Goal: Navigation & Orientation: Find specific page/section

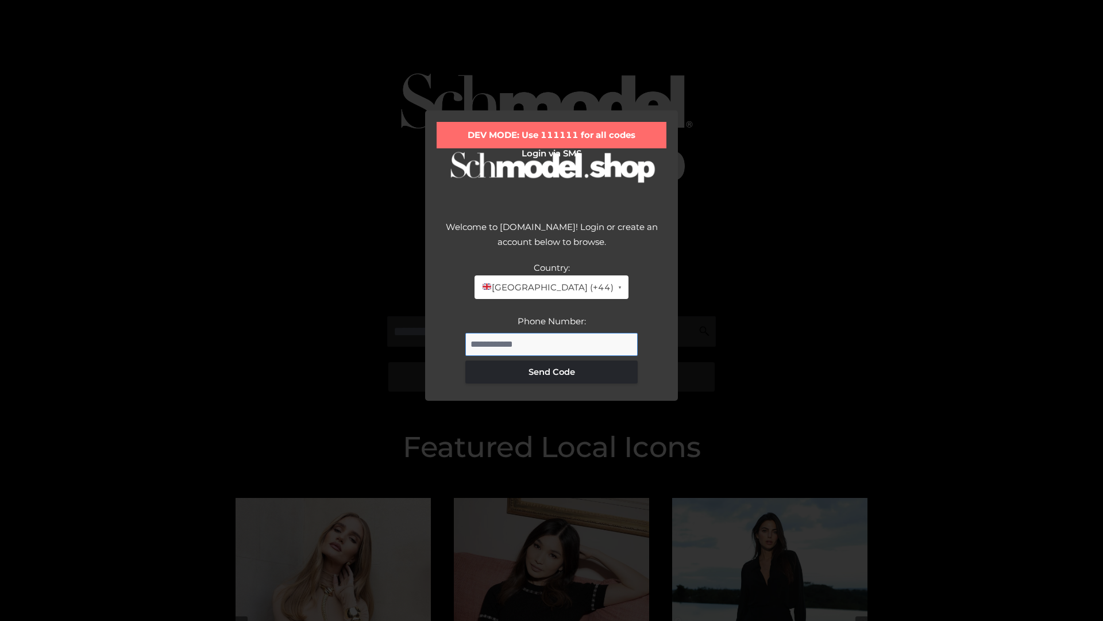
click at [552, 344] on input "Phone Number:" at bounding box center [551, 344] width 172 height 23
type input "**********"
click at [552, 371] on button "Send Code" at bounding box center [551, 371] width 172 height 23
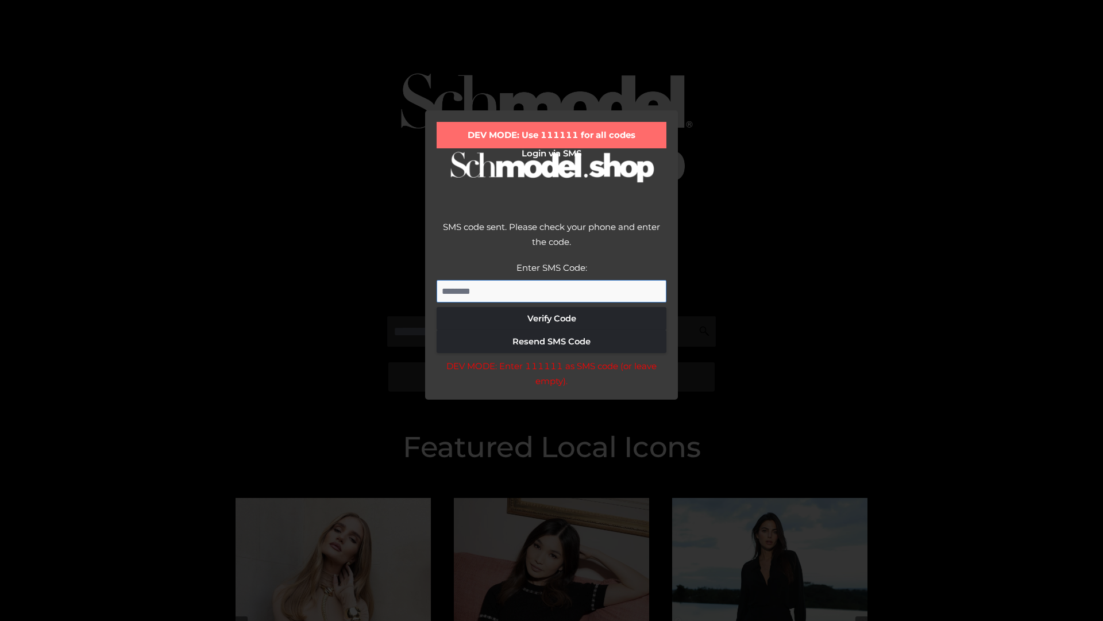
click at [552, 291] on input "Enter SMS Code:" at bounding box center [552, 291] width 230 height 23
type input "******"
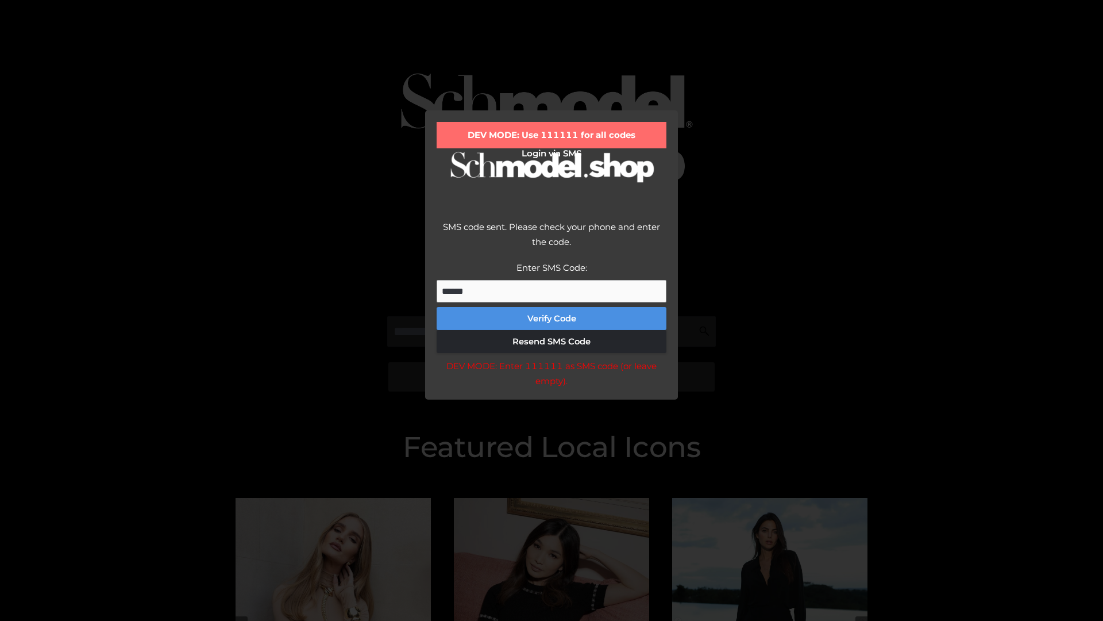
click at [552, 318] on button "Verify Code" at bounding box center [552, 318] width 230 height 23
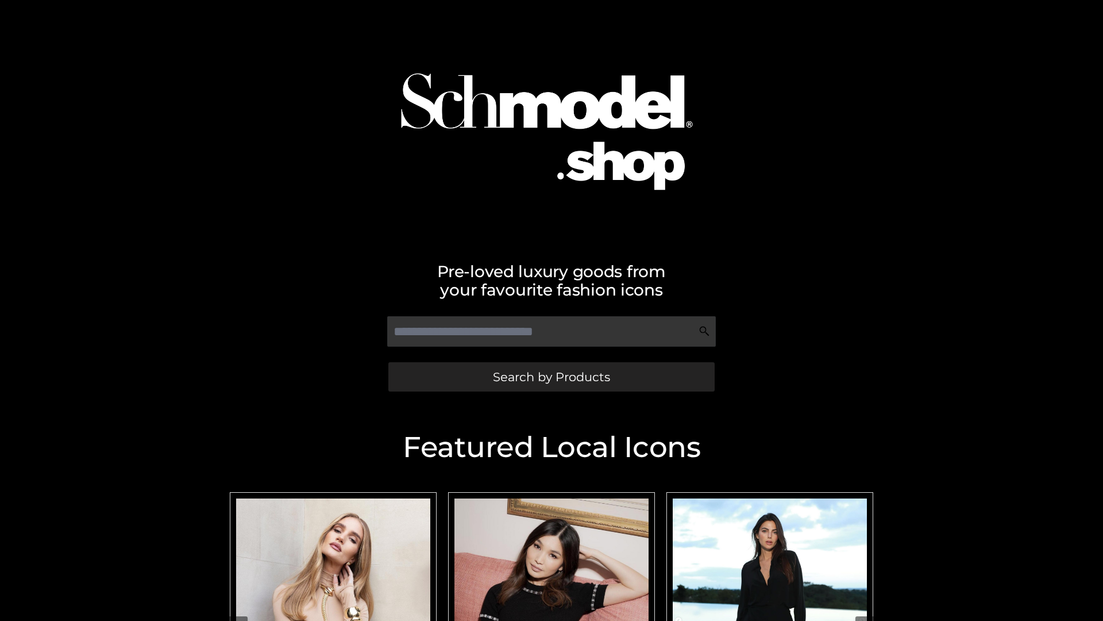
click at [551, 376] on span "Search by Products" at bounding box center [551, 377] width 117 height 12
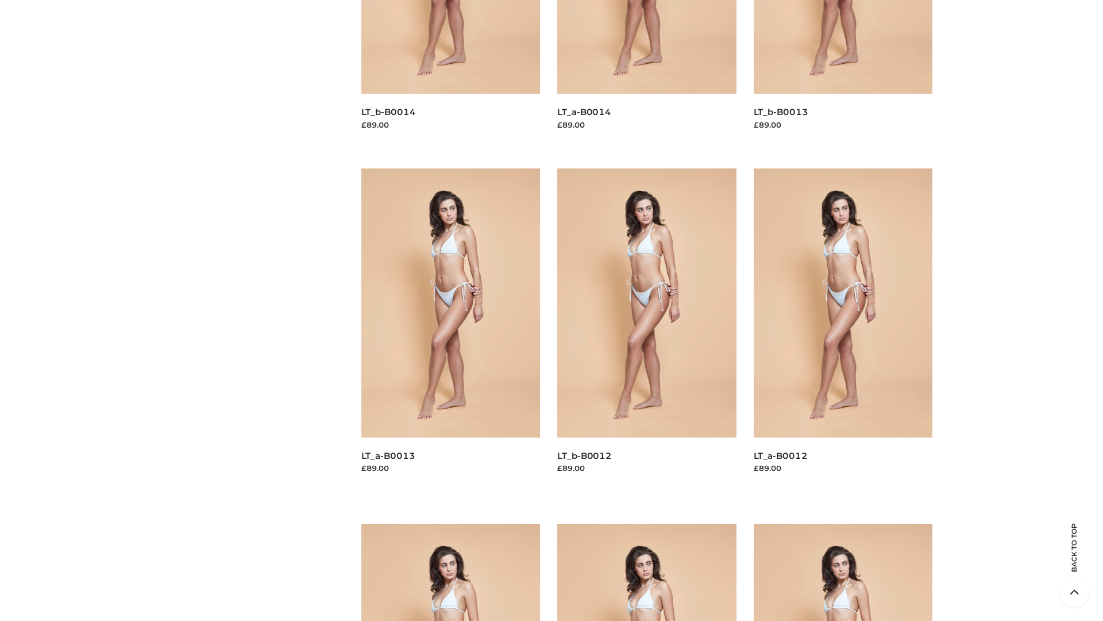
scroll to position [2331, 0]
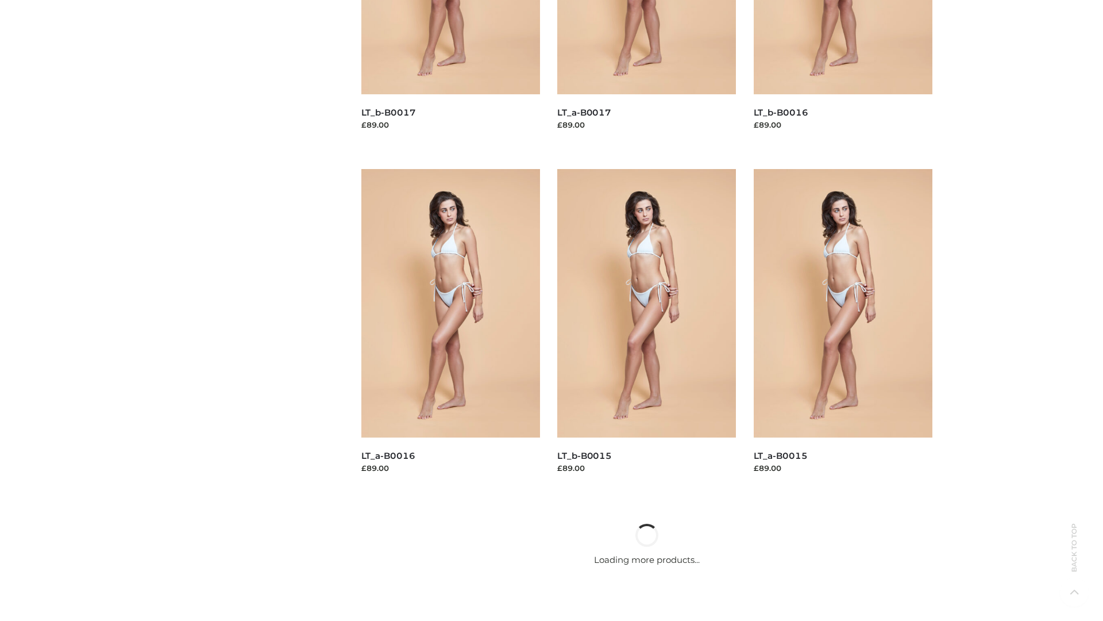
scroll to position [935, 0]
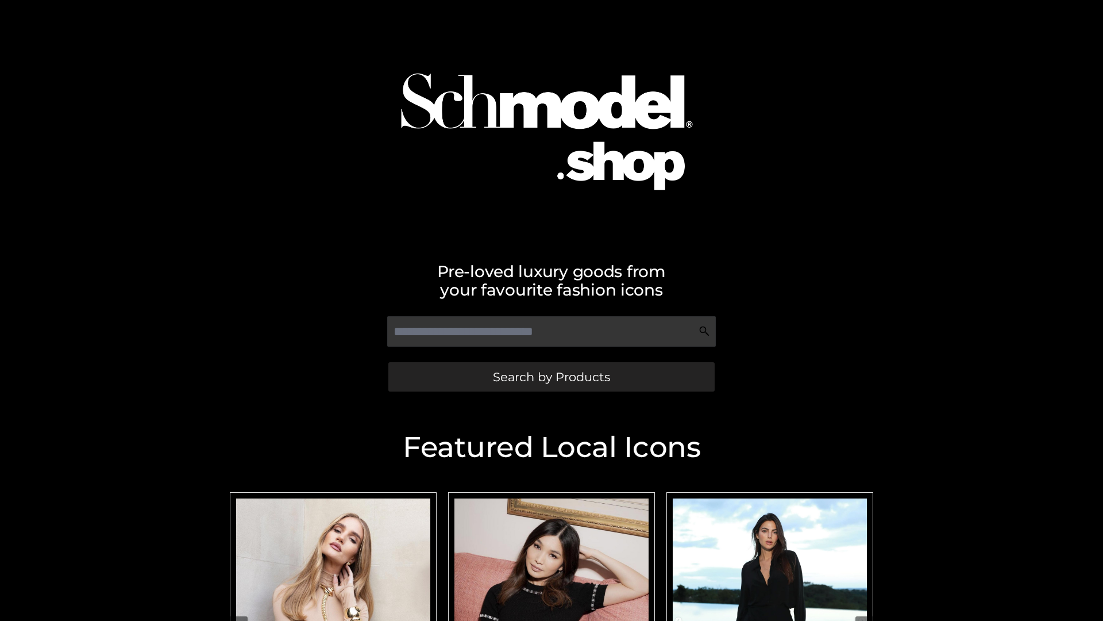
click at [551, 376] on span "Search by Products" at bounding box center [551, 377] width 117 height 12
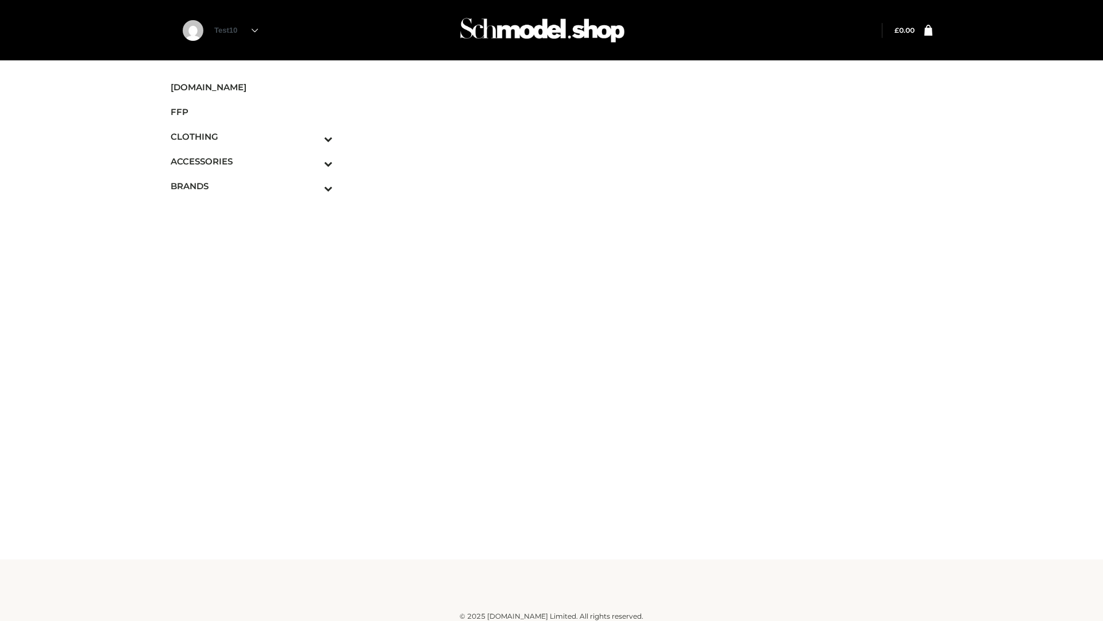
scroll to position [7, 0]
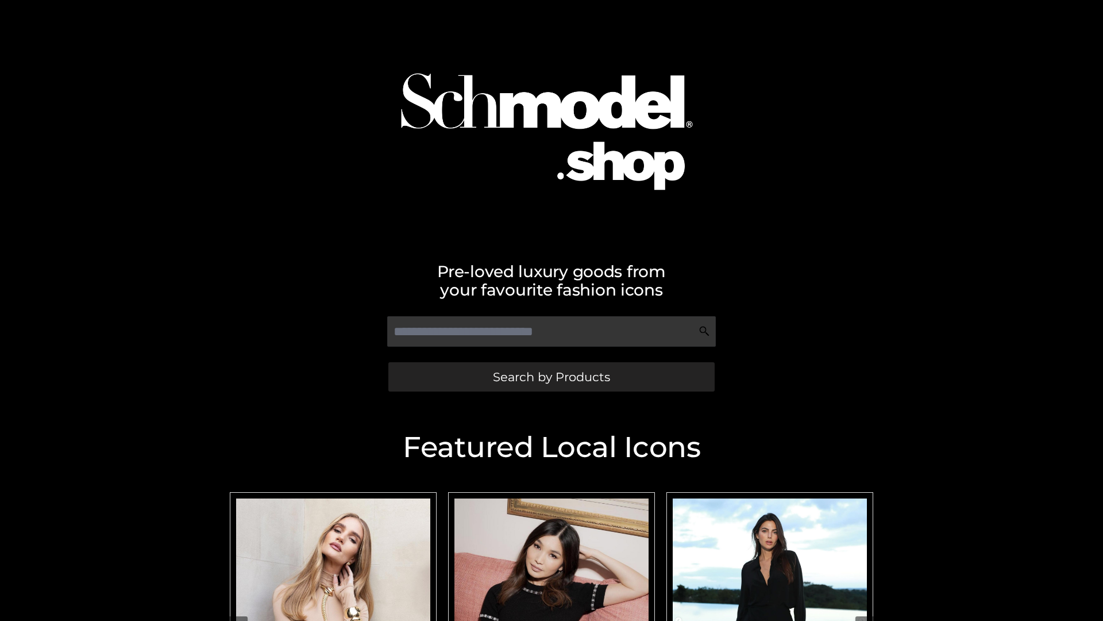
click at [551, 376] on span "Search by Products" at bounding box center [551, 377] width 117 height 12
